Goal: Information Seeking & Learning: Learn about a topic

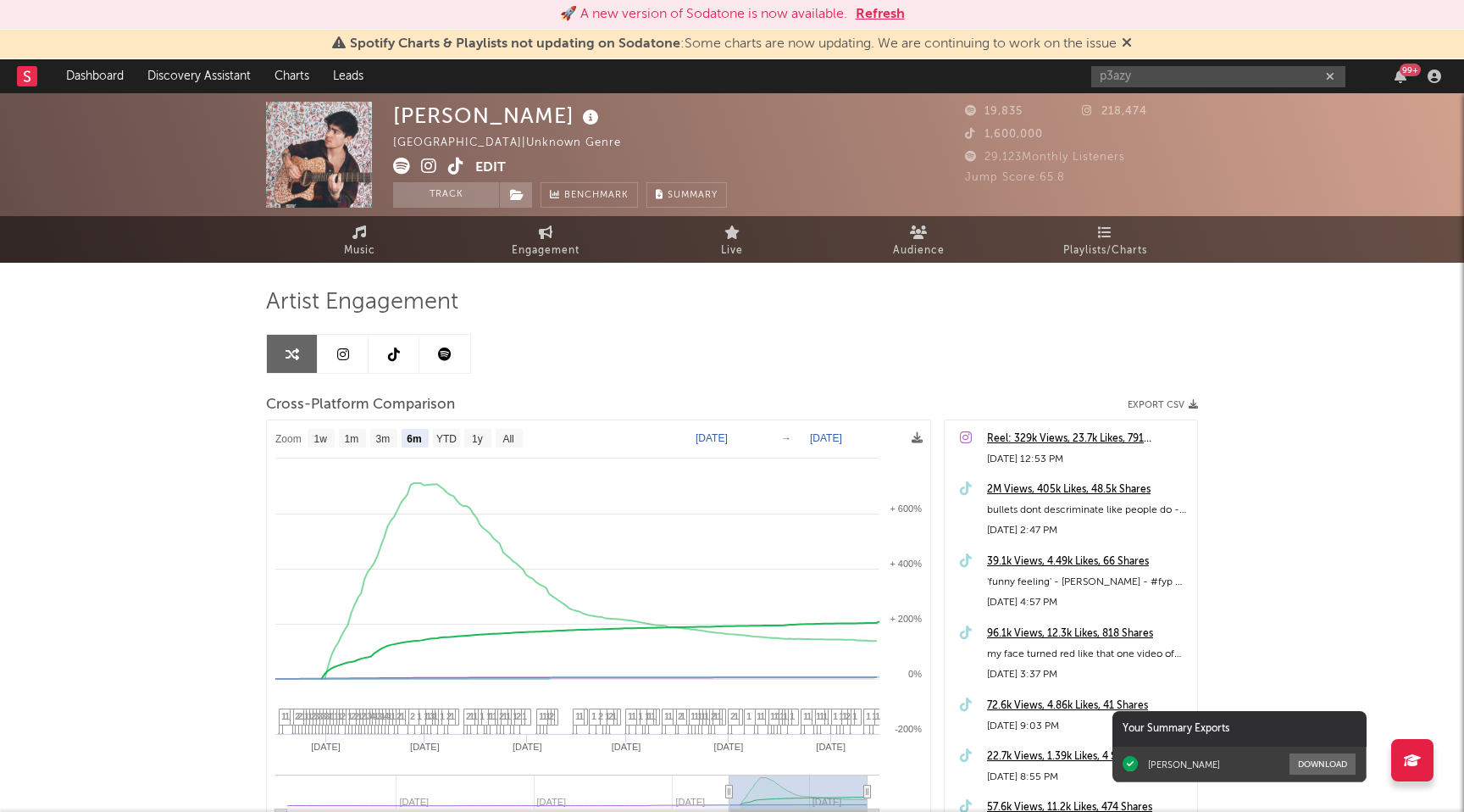
select select "6m"
click at [1146, 80] on input "p3azy" at bounding box center [1219, 76] width 254 height 21
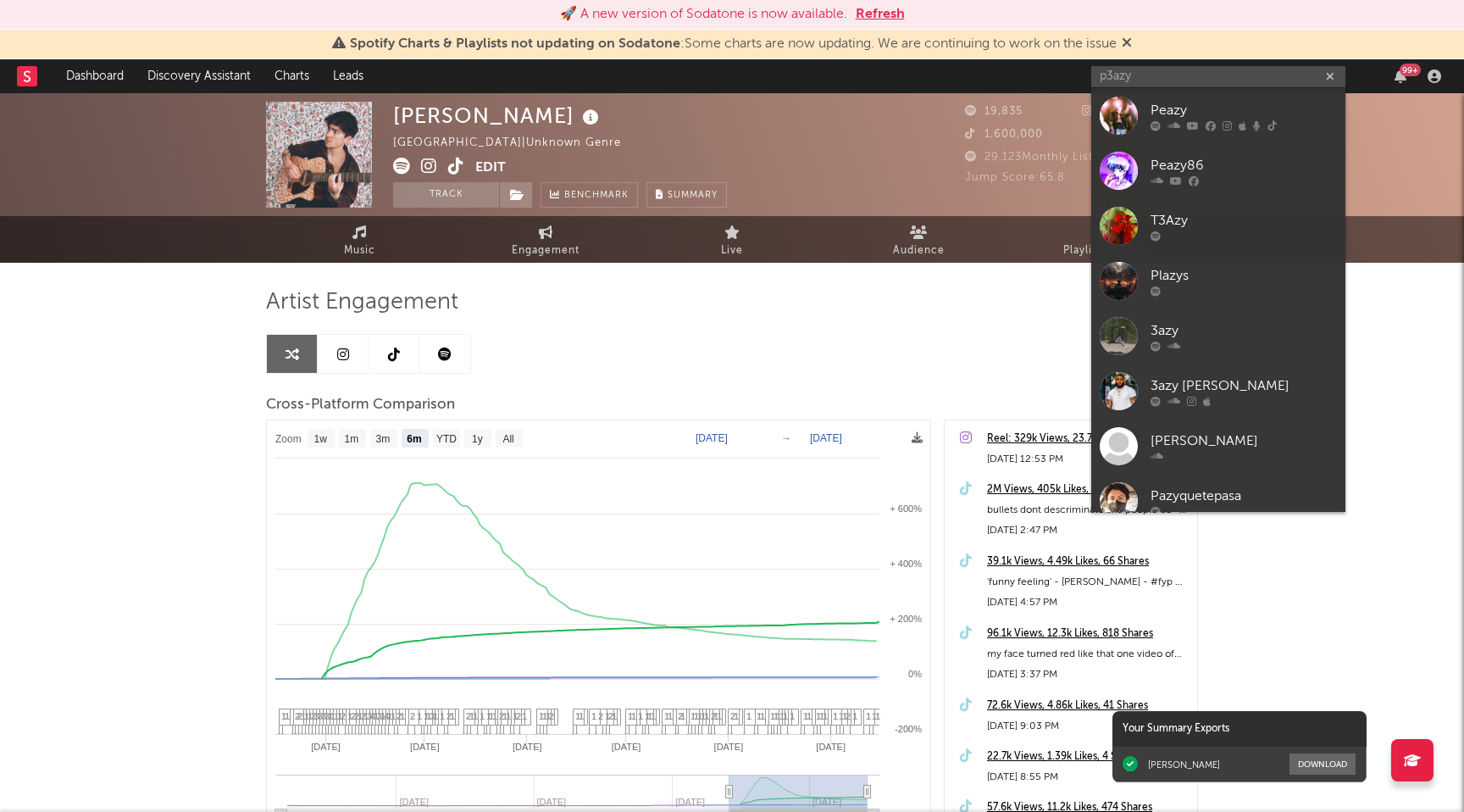
click at [1146, 80] on input "p3azy" at bounding box center [1219, 76] width 254 height 21
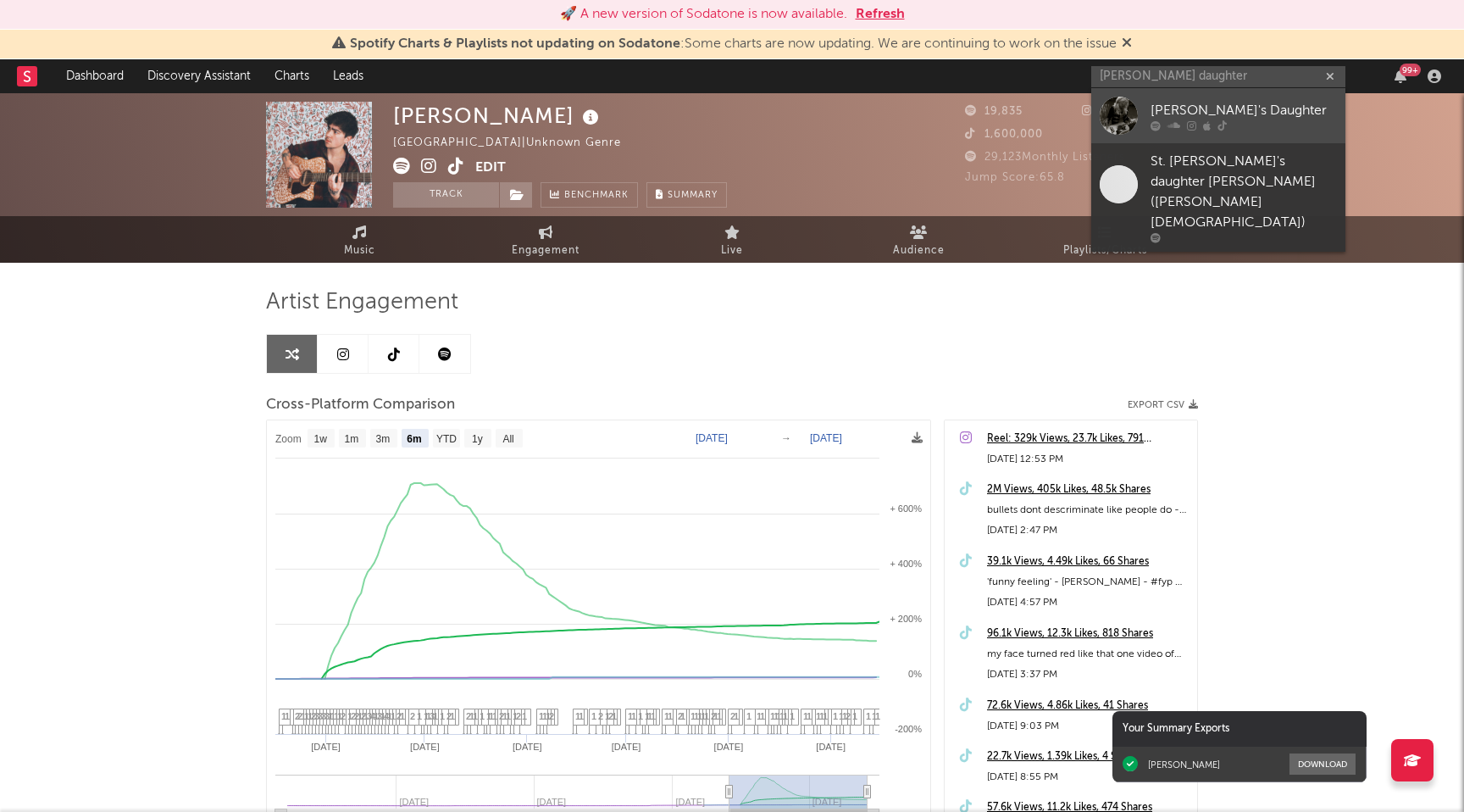
type input "[PERSON_NAME] daughter"
click at [1194, 119] on div "[PERSON_NAME]'s Daughter" at bounding box center [1244, 110] width 187 height 20
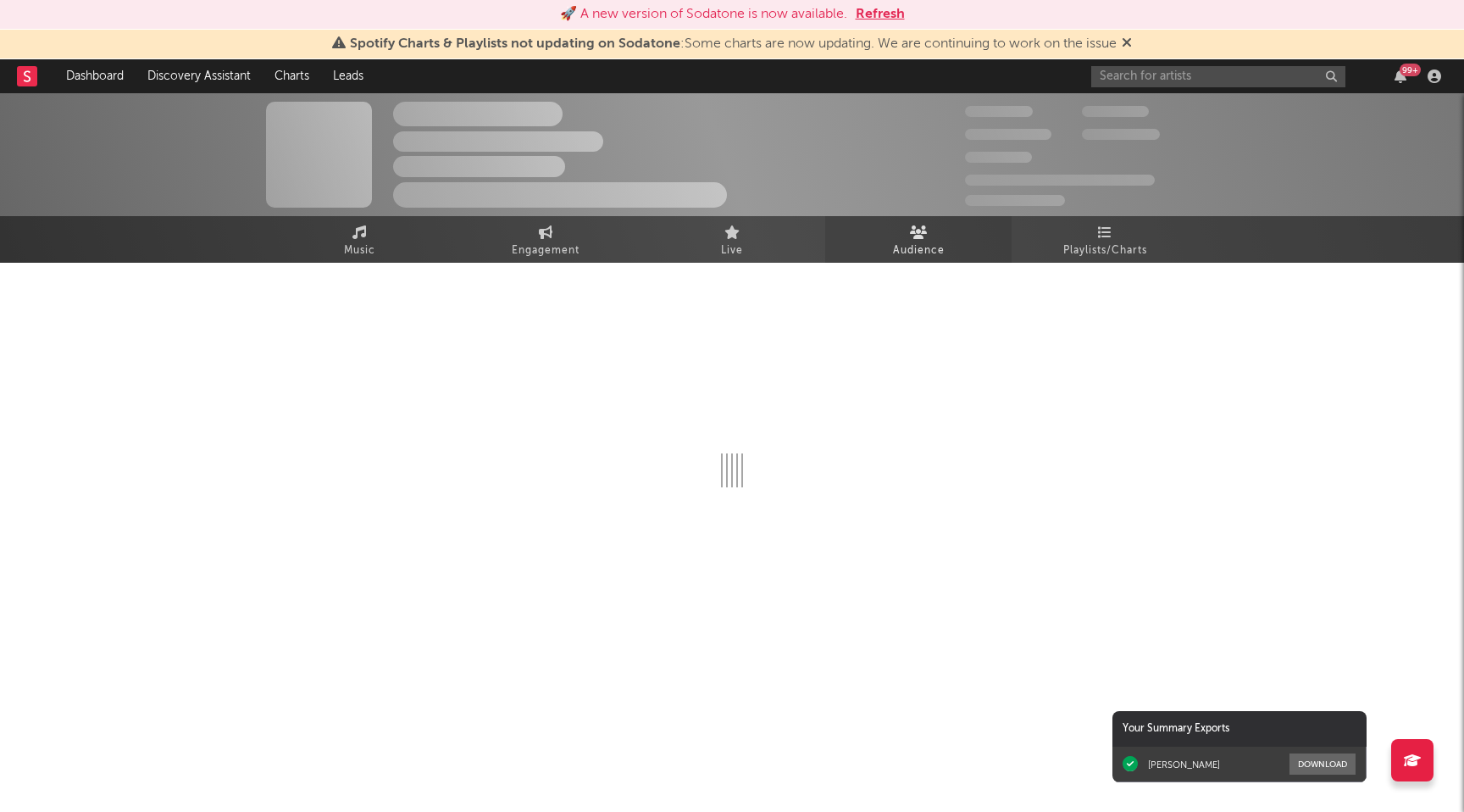
select select "6m"
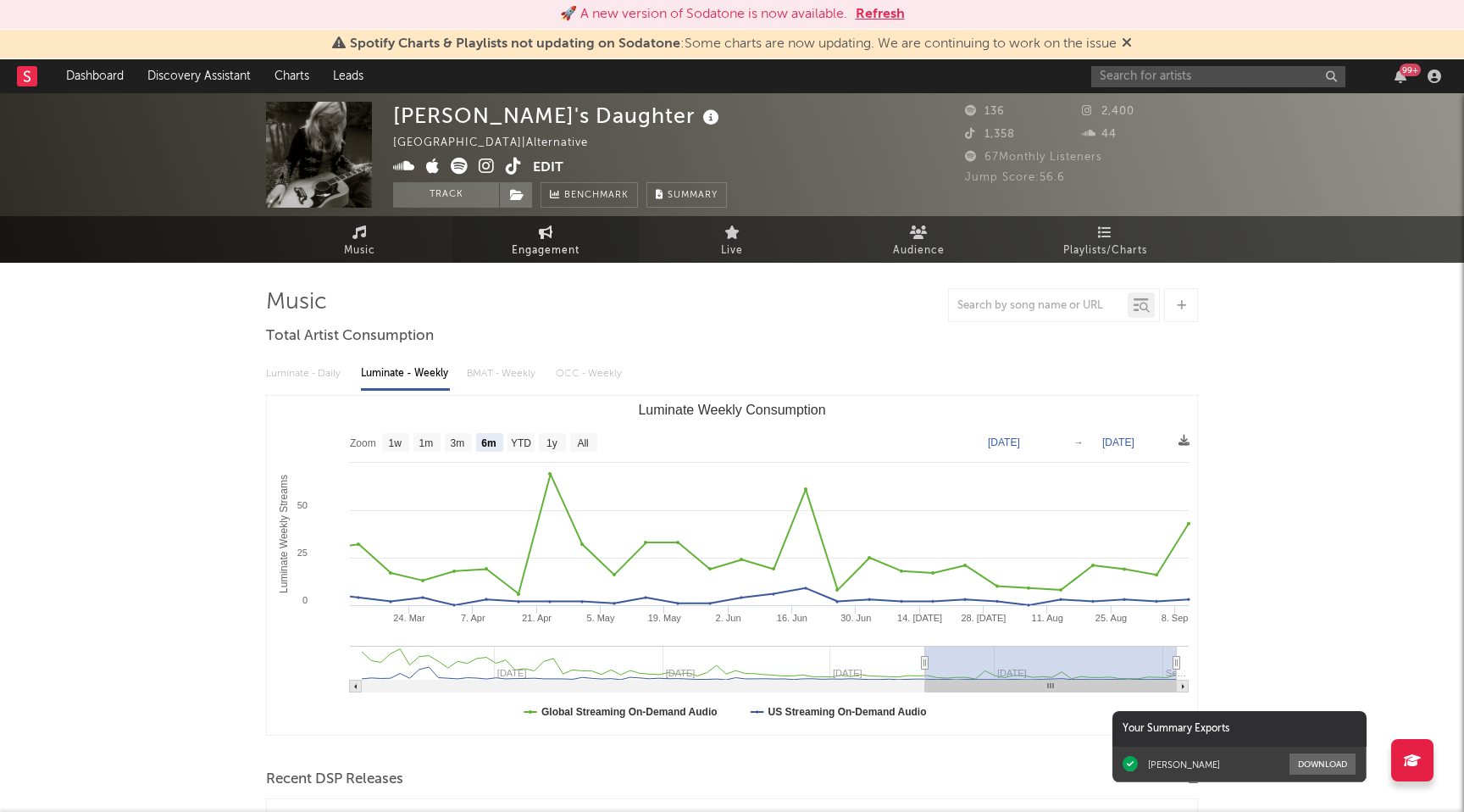
click at [526, 232] on link "Engagement" at bounding box center [546, 239] width 187 height 46
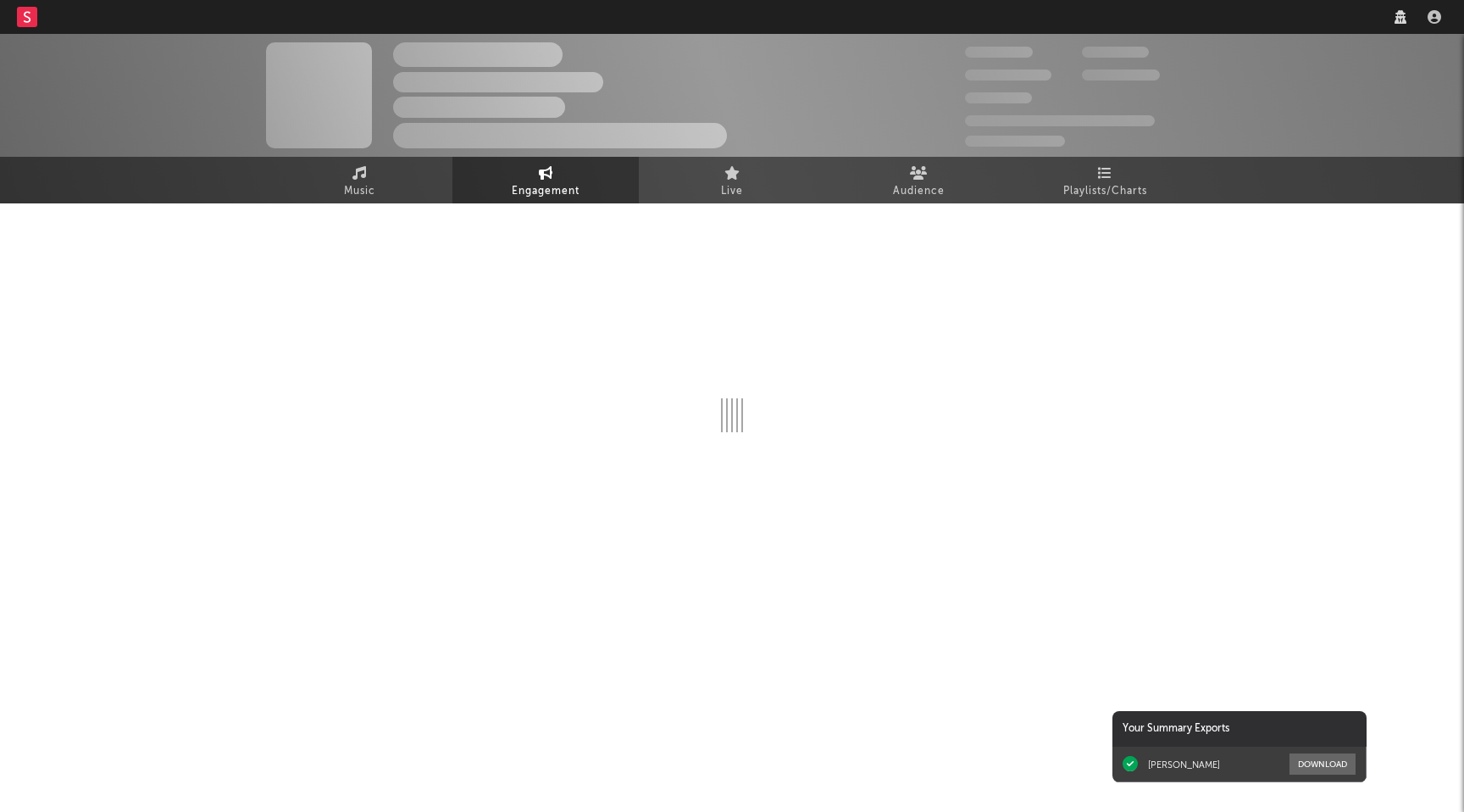
select select "1w"
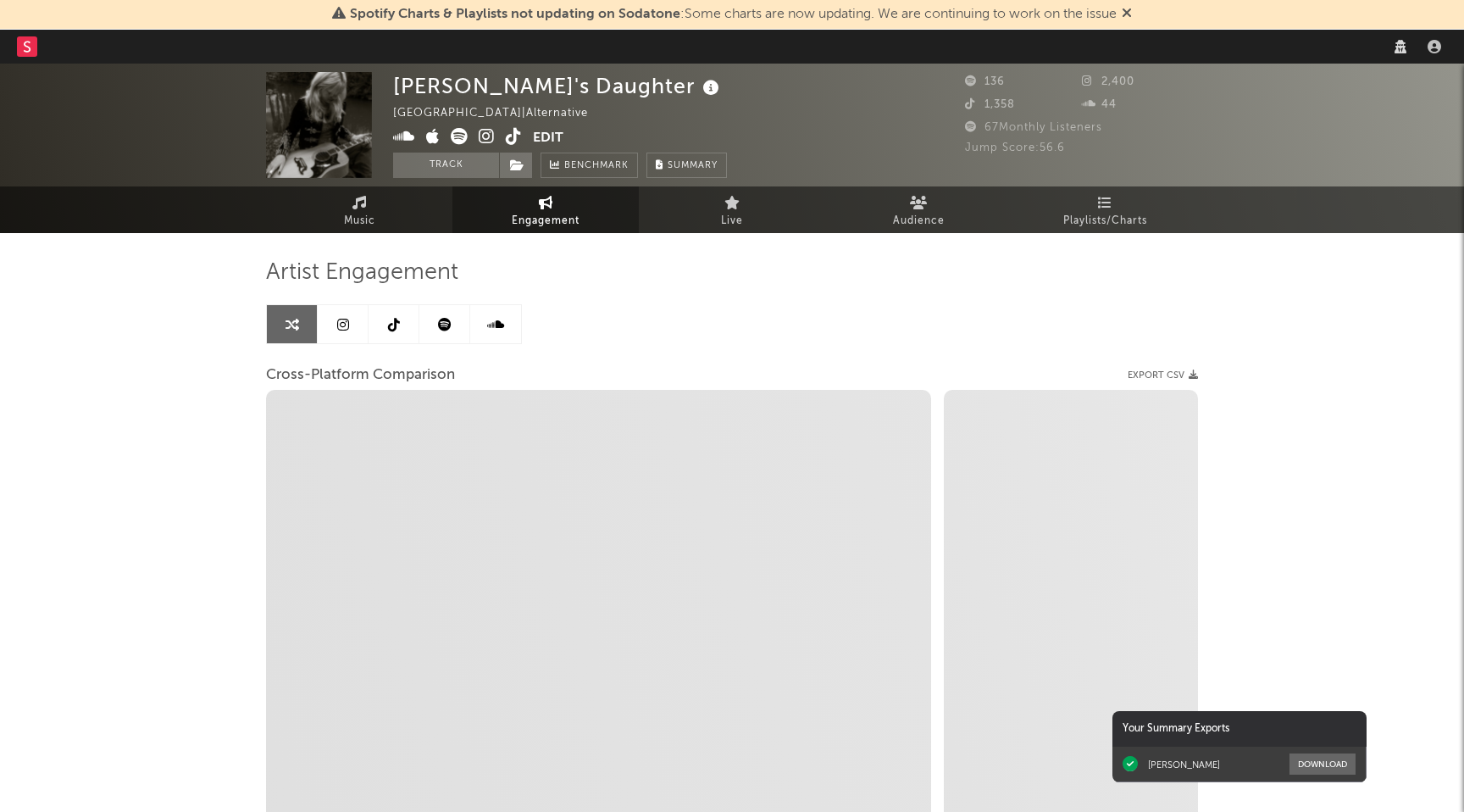
select select "1m"
